Goal: Task Accomplishment & Management: Manage account settings

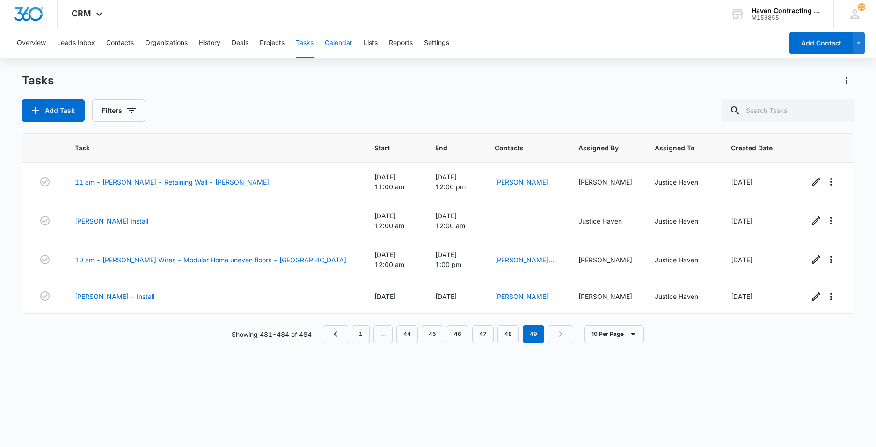
click at [341, 42] on button "Calendar" at bounding box center [339, 43] width 28 height 30
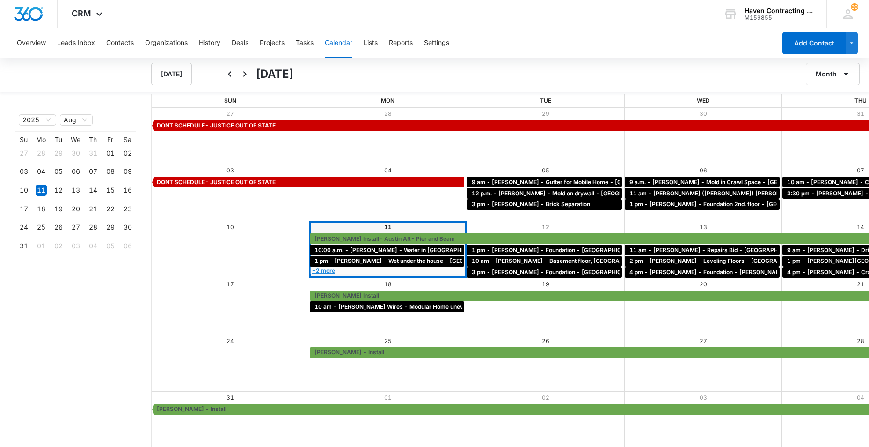
click at [310, 271] on link "+2 more" at bounding box center [387, 270] width 155 height 7
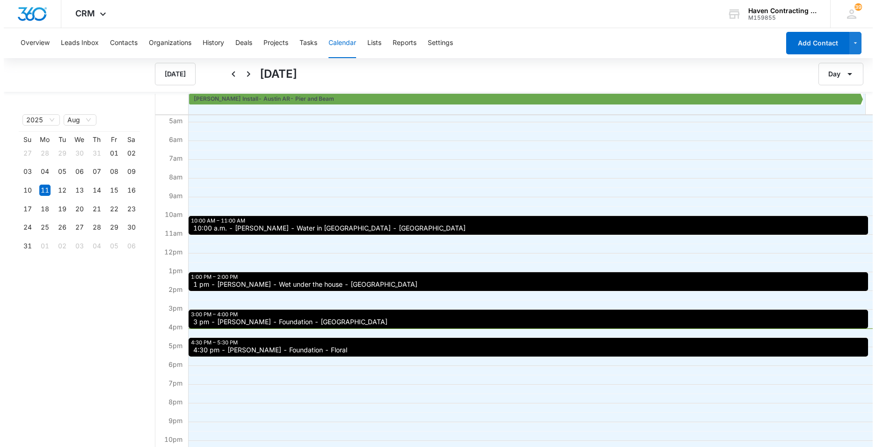
scroll to position [94, 0]
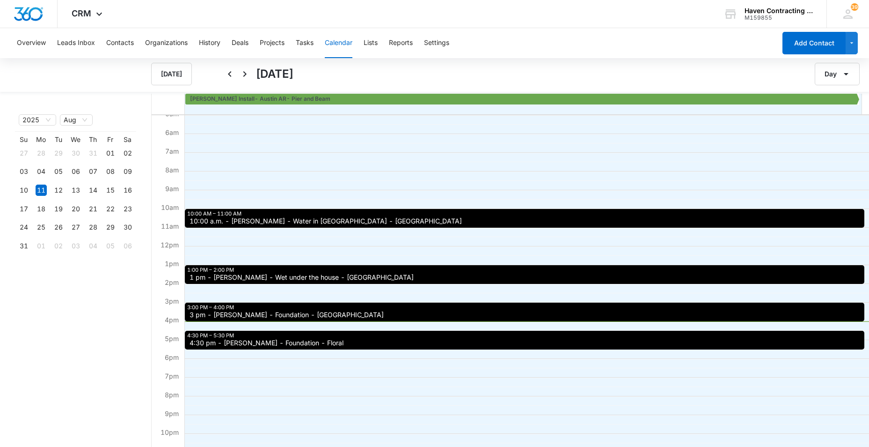
click at [336, 45] on button "Calendar" at bounding box center [339, 43] width 28 height 30
click at [304, 43] on button "Tasks" at bounding box center [305, 43] width 18 height 30
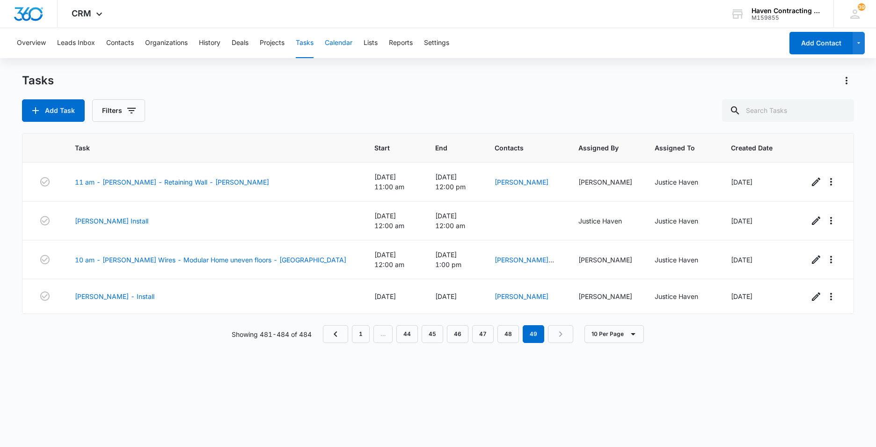
click at [338, 44] on button "Calendar" at bounding box center [339, 43] width 28 height 30
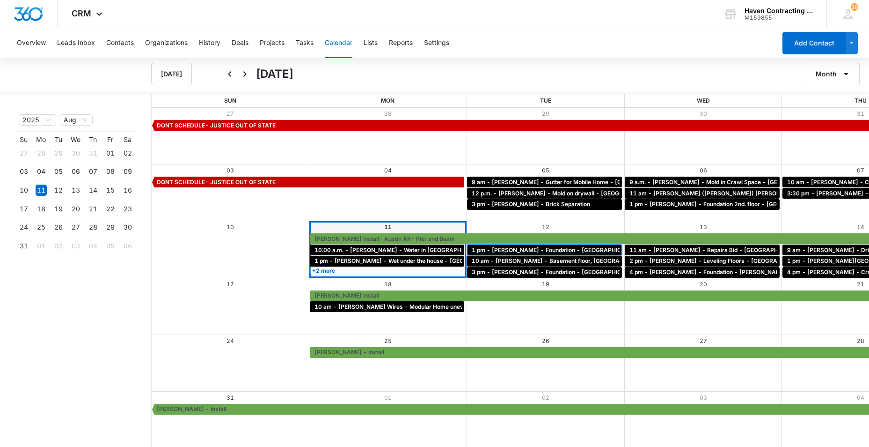
click at [472, 249] on span "1 pm - [PERSON_NAME] - Foundation - [GEOGRAPHIC_DATA], [GEOGRAPHIC_DATA]" at bounding box center [589, 250] width 234 height 8
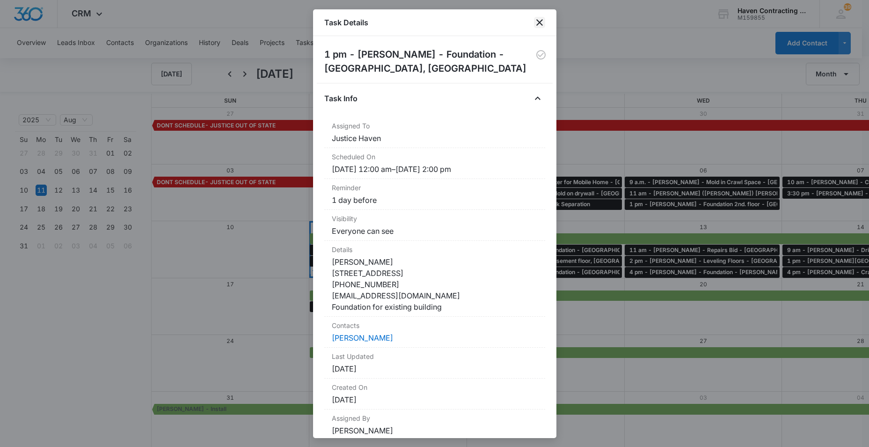
click at [538, 21] on icon "close" at bounding box center [539, 22] width 11 height 11
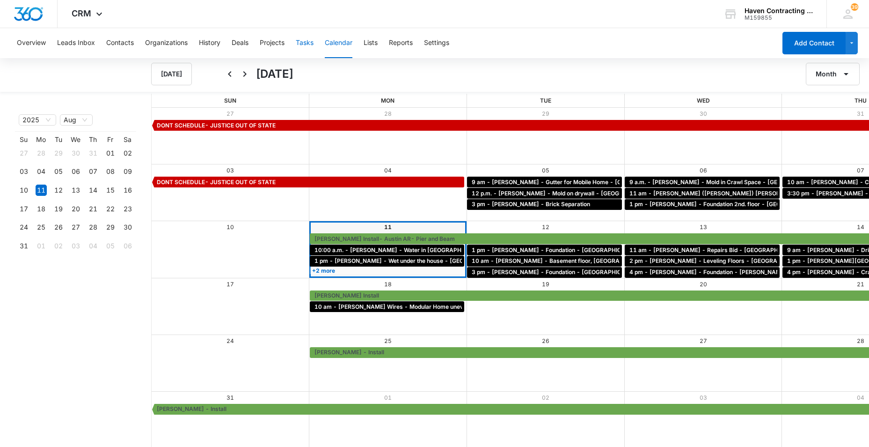
click at [304, 44] on button "Tasks" at bounding box center [305, 43] width 18 height 30
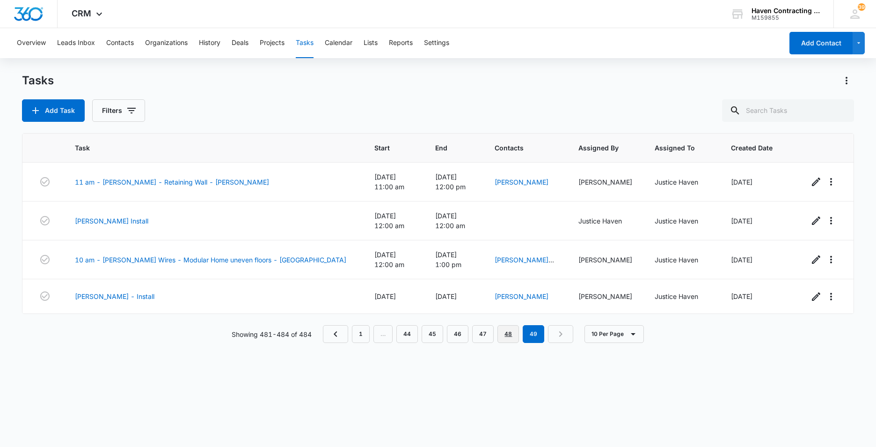
click at [507, 325] on link "48" at bounding box center [509, 334] width 22 height 18
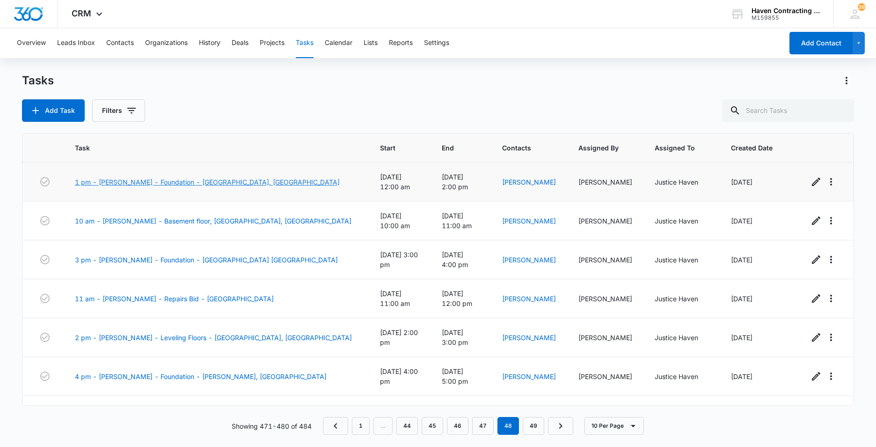
click at [164, 182] on link "1 pm - [PERSON_NAME] - Foundation - [GEOGRAPHIC_DATA], [GEOGRAPHIC_DATA]" at bounding box center [207, 182] width 265 height 10
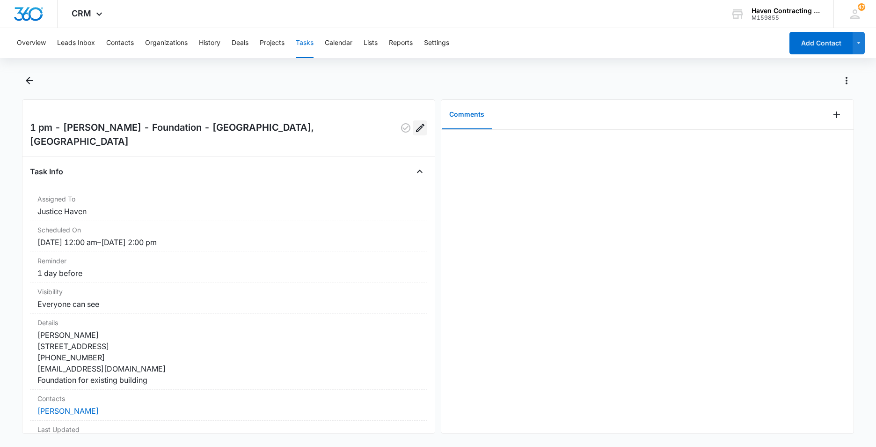
click at [415, 128] on icon "Edit" at bounding box center [420, 127] width 11 height 11
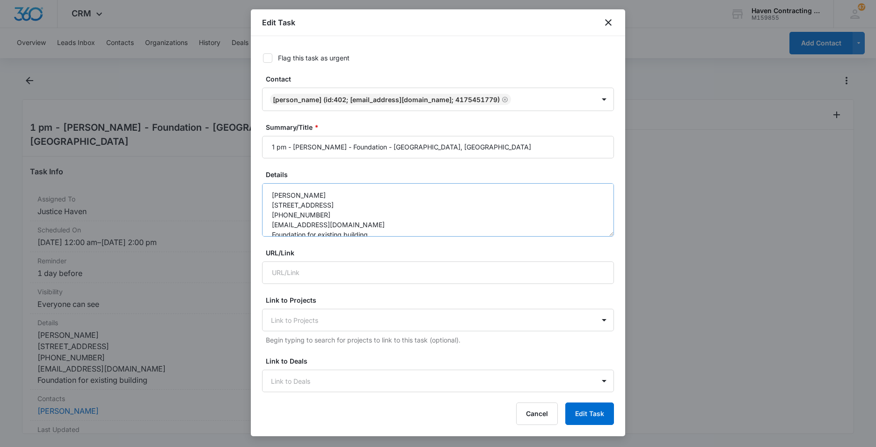
type input "[DATE]"
type input "12:00 am"
type input "[DATE]"
type input "2:00 pm"
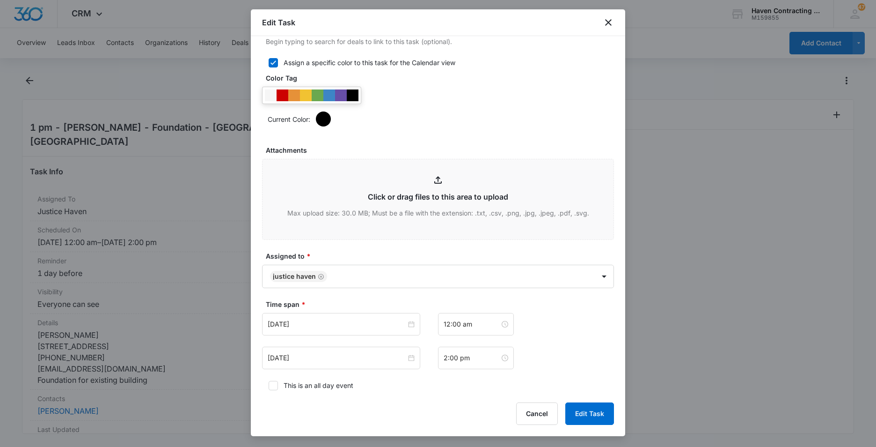
scroll to position [421, 0]
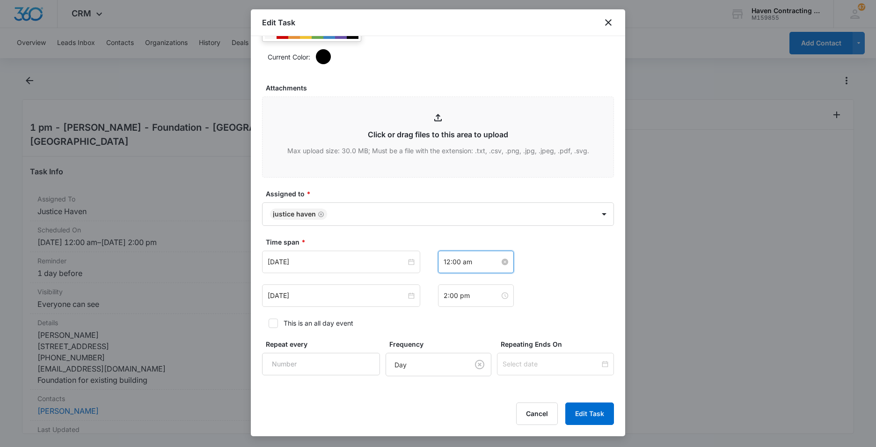
click at [479, 263] on input "12:00 am" at bounding box center [472, 262] width 56 height 10
click at [444, 296] on div "01" at bounding box center [447, 296] width 26 height 13
click at [501, 297] on div "PM" at bounding box center [500, 296] width 26 height 13
type input "1:00 pm"
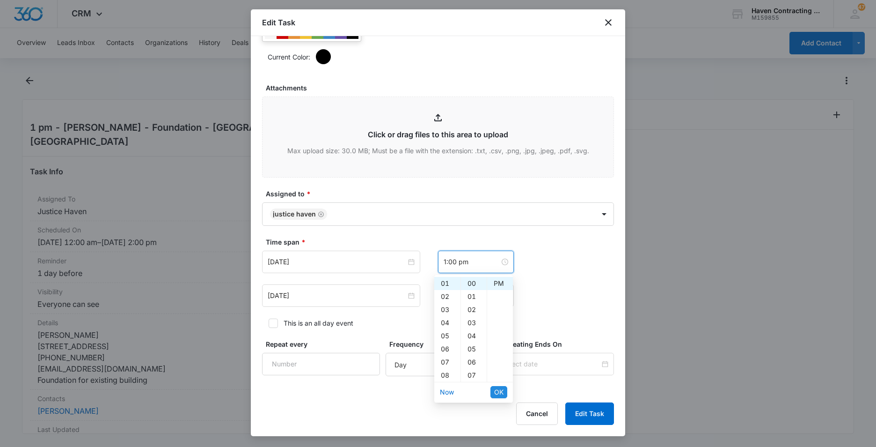
click at [498, 391] on span "OK" at bounding box center [498, 392] width 9 height 10
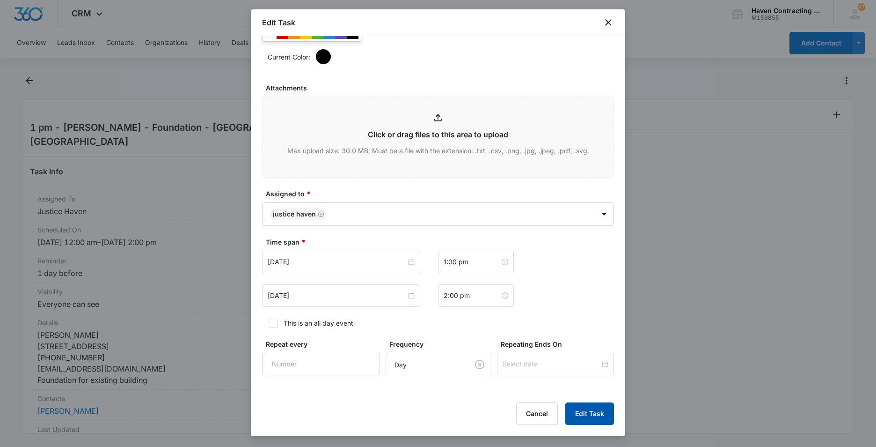
click at [591, 411] on button "Edit Task" at bounding box center [589, 413] width 49 height 22
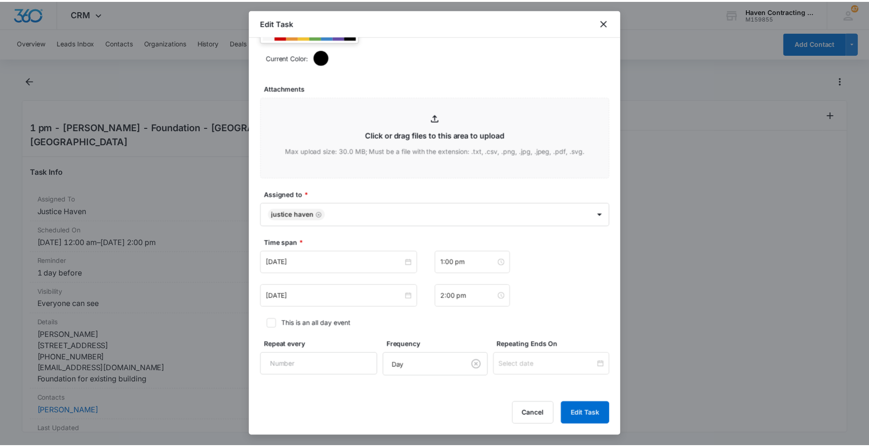
scroll to position [0, 0]
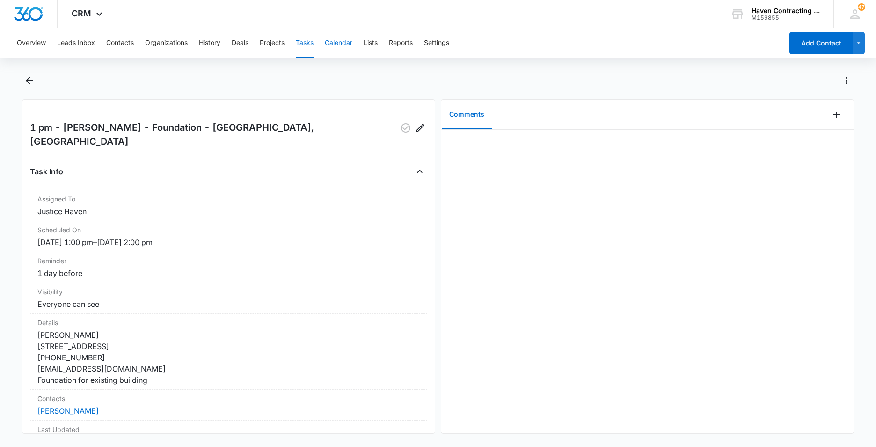
click at [337, 44] on button "Calendar" at bounding box center [339, 43] width 28 height 30
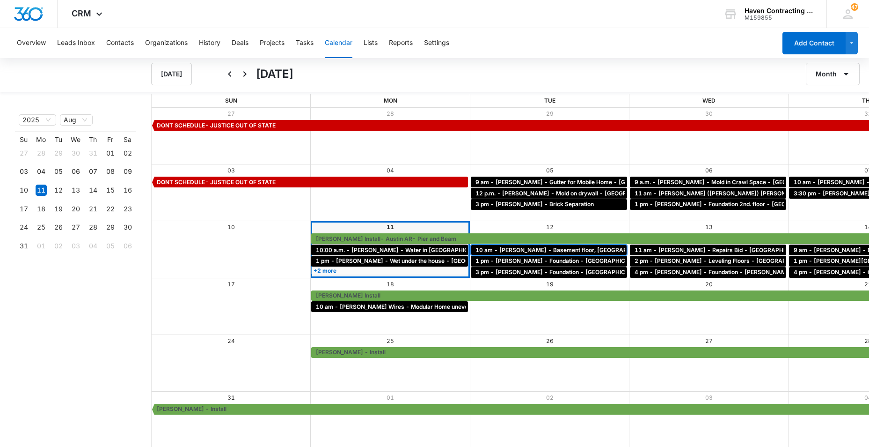
click at [476, 248] on span "10 am - [PERSON_NAME] - Basement floor, [GEOGRAPHIC_DATA], [GEOGRAPHIC_DATA]" at bounding box center [598, 250] width 245 height 8
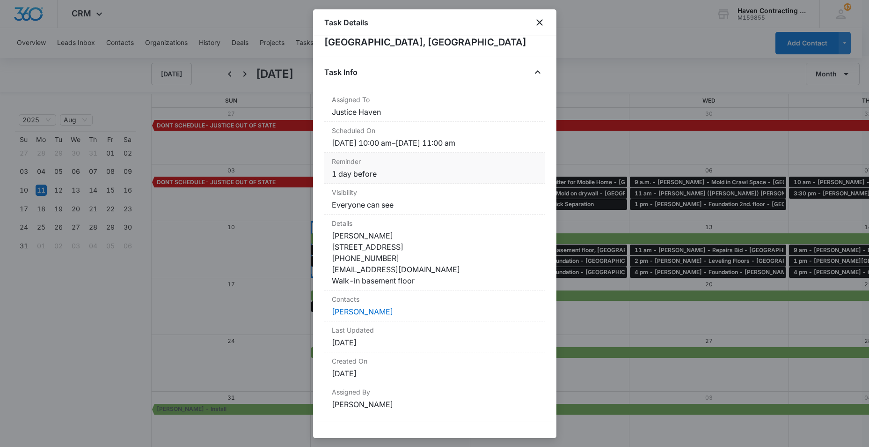
scroll to position [40, 0]
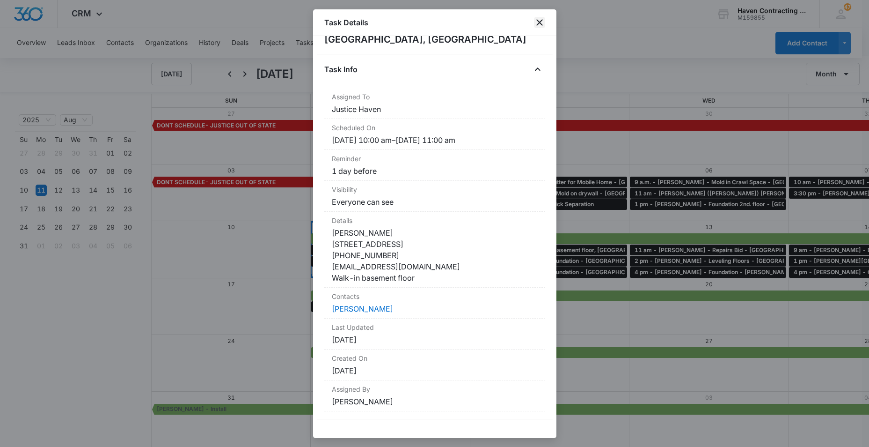
drag, startPoint x: 540, startPoint y: 22, endPoint x: 546, endPoint y: 17, distance: 7.6
click at [539, 22] on icon "close" at bounding box center [539, 22] width 11 height 11
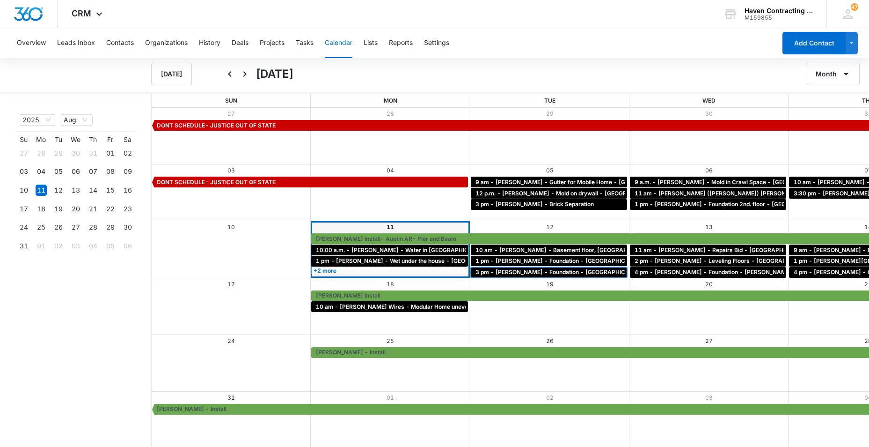
click at [476, 272] on span "3 pm - [PERSON_NAME] - Foundation - [GEOGRAPHIC_DATA] [GEOGRAPHIC_DATA]" at bounding box center [592, 272] width 232 height 8
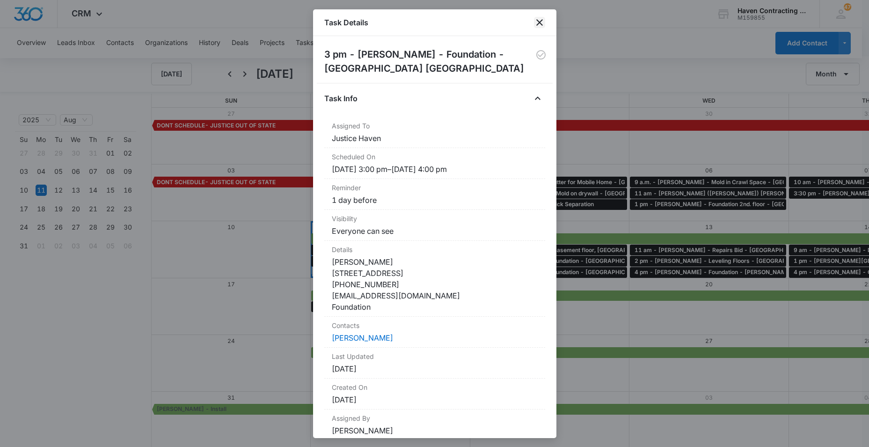
click at [539, 22] on icon "close" at bounding box center [539, 22] width 11 height 11
